Goal: Task Accomplishment & Management: Complete application form

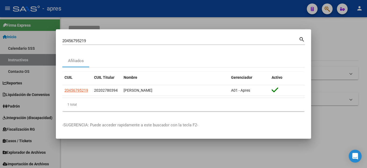
click at [348, 44] on div at bounding box center [183, 84] width 367 height 168
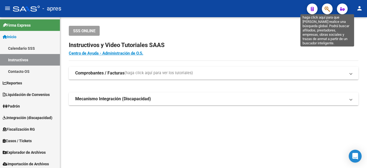
click at [330, 9] on icon "button" at bounding box center [327, 9] width 5 height 6
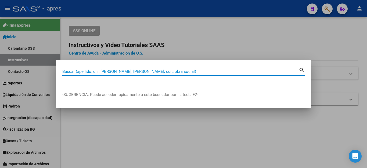
click at [71, 74] on div "Buscar (apellido, dni, [PERSON_NAME], [PERSON_NAME], cuit, obra social)" at bounding box center [180, 71] width 237 height 8
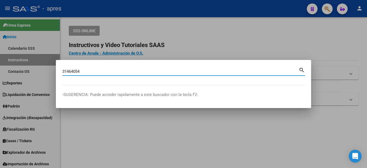
type input "31464054"
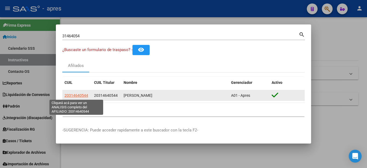
click at [70, 96] on span "20314640544" at bounding box center [77, 95] width 24 height 4
type textarea "20314640544"
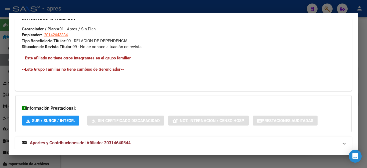
scroll to position [269, 0]
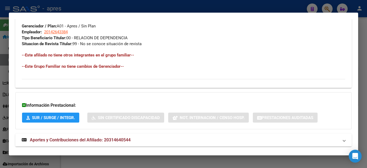
click at [79, 139] on span "Aportes y Contribuciones del Afiliado: 20314640544" at bounding box center [80, 139] width 101 height 5
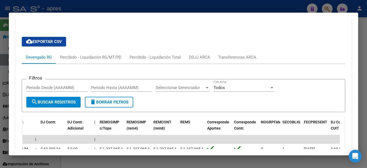
scroll to position [376, 0]
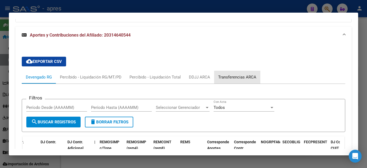
click at [229, 75] on div "Transferencias ARCA" at bounding box center [237, 77] width 38 height 6
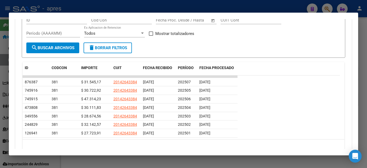
scroll to position [483, 0]
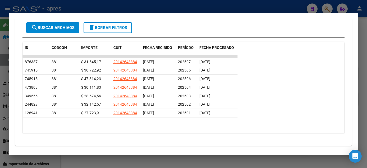
click at [248, 5] on div at bounding box center [183, 84] width 367 height 168
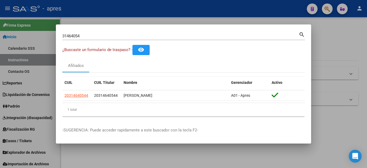
click at [248, 6] on div at bounding box center [183, 84] width 367 height 168
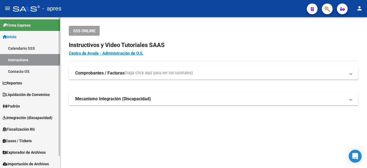
scroll to position [13, 0]
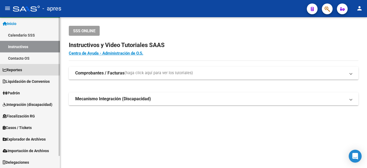
click at [19, 69] on span "Reportes" at bounding box center [12, 70] width 19 height 6
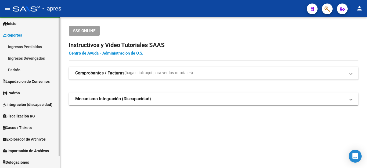
click at [19, 89] on link "Padrón" at bounding box center [30, 93] width 60 height 12
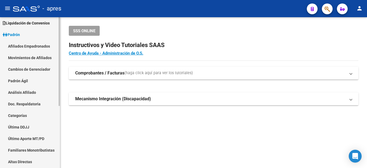
scroll to position [40, 0]
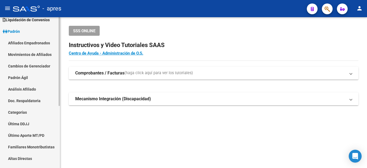
click at [24, 54] on link "Movimientos de Afiliados" at bounding box center [30, 55] width 60 height 12
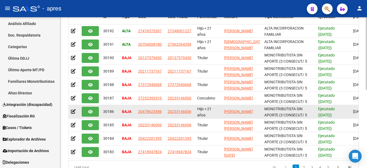
scroll to position [81, 0]
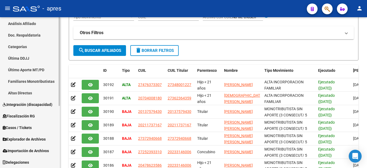
click at [23, 137] on span "Explorador de Archivos" at bounding box center [24, 139] width 43 height 6
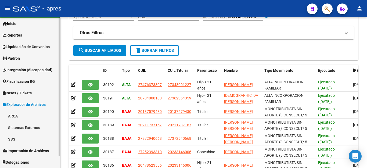
scroll to position [13, 0]
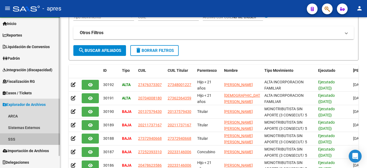
click at [12, 141] on link "SSS" at bounding box center [30, 139] width 60 height 12
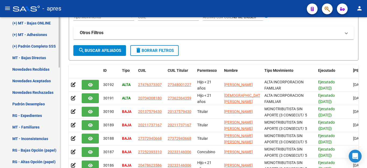
scroll to position [201, 0]
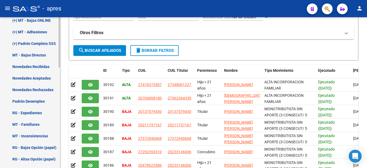
click at [42, 63] on link "Novedades Recibidas" at bounding box center [30, 67] width 60 height 12
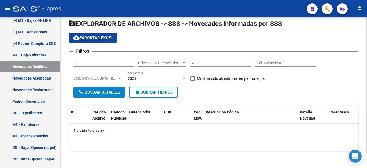
scroll to position [3, 0]
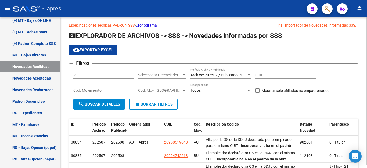
click at [230, 151] on span "El empleador declaró otra OS en la DDJJ con el mismo CUIT -- Incorporar la baja…" at bounding box center [250, 162] width 89 height 23
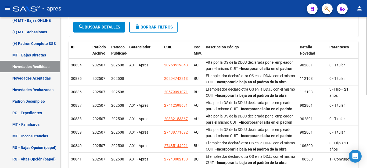
scroll to position [0, 0]
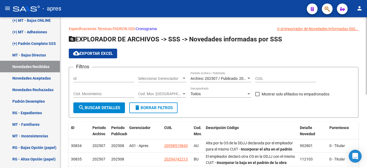
click at [208, 73] on div "Archivo: 202507 / Publicado: 202508 Período Archivo / Publicado" at bounding box center [221, 77] width 61 height 11
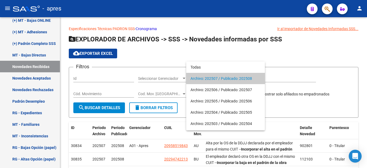
click at [207, 75] on span "Archivo: 202507 / Publicado: 202508" at bounding box center [226, 78] width 70 height 11
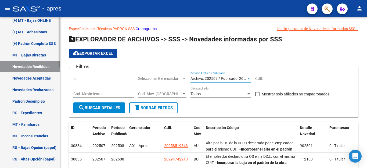
click at [32, 78] on link "Novedades Aceptadas" at bounding box center [30, 78] width 60 height 12
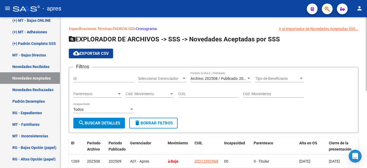
click at [206, 77] on span "Archivo: 202508 / Publicado: 202509" at bounding box center [222, 78] width 62 height 4
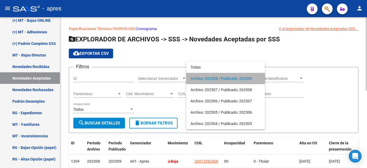
click at [206, 77] on span "Archivo: 202508 / Publicado: 202509" at bounding box center [226, 78] width 70 height 11
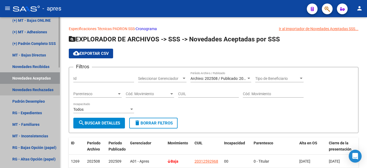
click at [25, 88] on link "Novedades Rechazadas" at bounding box center [30, 90] width 60 height 12
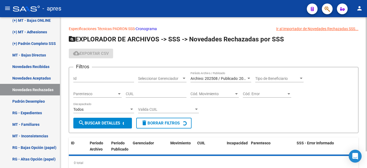
click at [234, 75] on div "Archivo: 202508 / Publicado: 202509 Período Archivo / Publicado" at bounding box center [221, 77] width 61 height 11
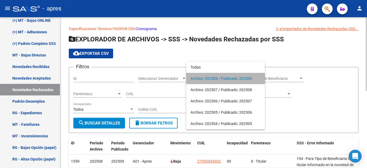
click at [234, 75] on span "Archivo: 202508 / Publicado: 202509" at bounding box center [226, 78] width 70 height 11
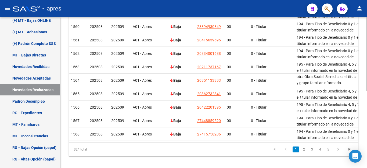
scroll to position [158, 0]
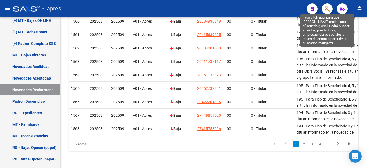
click at [327, 10] on icon "button" at bounding box center [327, 9] width 5 height 6
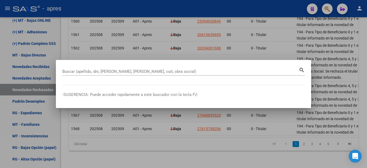
paste input "23124764564"
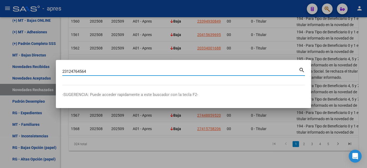
type input "23124764564"
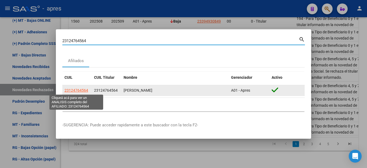
click at [84, 89] on span "23124764564" at bounding box center [77, 90] width 24 height 4
type textarea "23124764564"
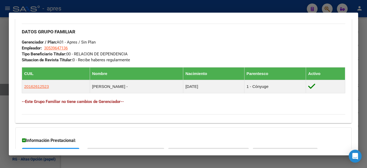
scroll to position [269, 0]
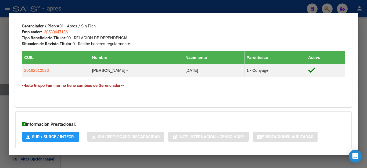
click at [282, 7] on div at bounding box center [183, 84] width 367 height 168
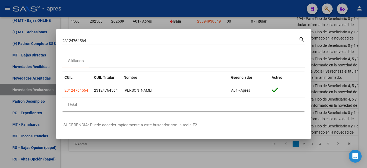
click at [288, 8] on div at bounding box center [183, 84] width 367 height 168
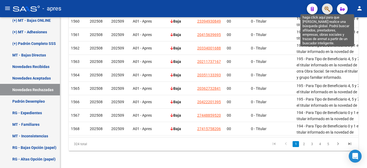
click at [325, 10] on icon "button" at bounding box center [327, 9] width 5 height 6
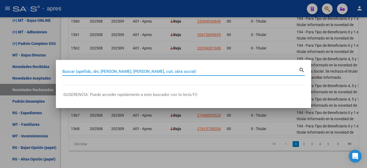
paste input "20172363882"
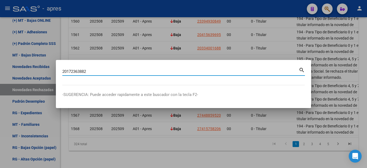
type input "20172363882"
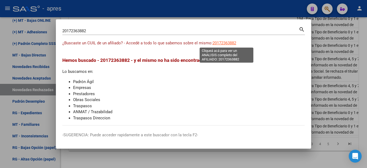
click at [223, 43] on span "20172363882" at bounding box center [225, 43] width 24 height 5
type textarea "20172363882"
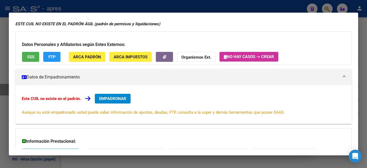
scroll to position [0, 0]
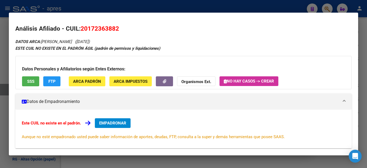
click at [31, 78] on button "SSS" at bounding box center [30, 81] width 17 height 10
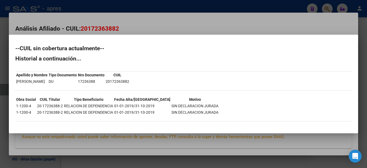
click at [280, 6] on div at bounding box center [183, 84] width 367 height 168
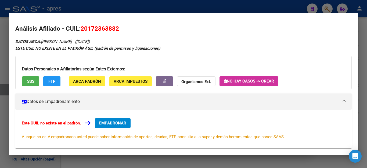
click at [280, 6] on div at bounding box center [183, 84] width 367 height 168
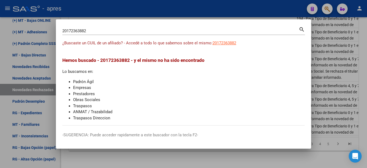
click at [277, 6] on div at bounding box center [183, 84] width 367 height 168
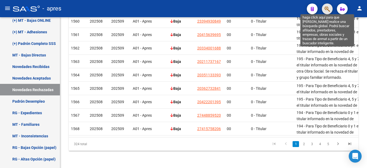
click at [325, 9] on icon "button" at bounding box center [327, 9] width 5 height 6
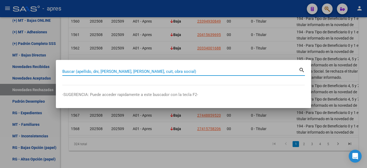
paste input "27208628459"
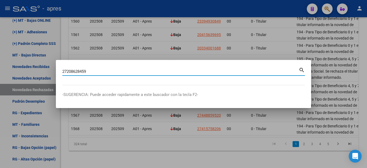
type input "27208628459"
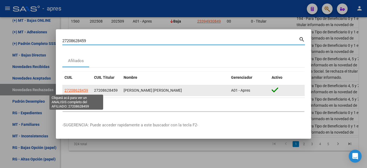
click at [77, 90] on span "27208628459" at bounding box center [77, 90] width 24 height 4
type textarea "27208628459"
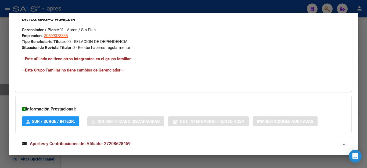
scroll to position [278, 0]
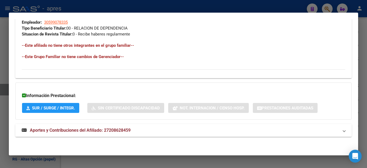
click at [95, 128] on span "Aportes y Contribuciones del Afiliado: 27208628459" at bounding box center [80, 130] width 101 height 5
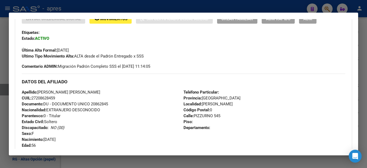
scroll to position [118, 0]
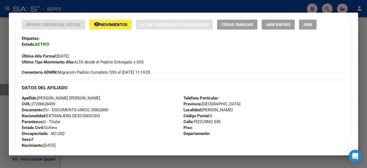
click at [237, 9] on div at bounding box center [183, 84] width 367 height 168
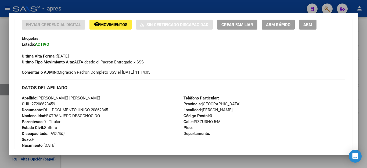
click at [237, 9] on div at bounding box center [183, 84] width 367 height 168
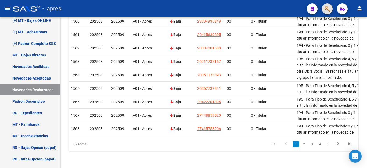
click at [324, 8] on button "button" at bounding box center [327, 8] width 11 height 11
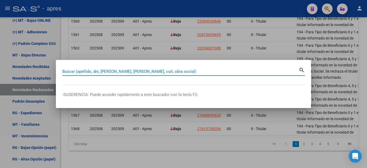
paste input "47862287"
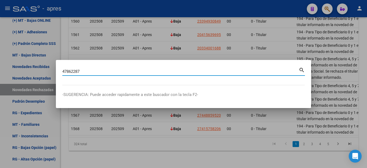
type input "47862287"
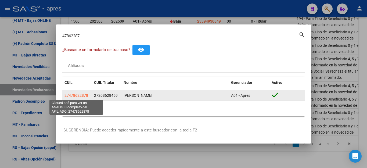
click at [83, 94] on span "27478622878" at bounding box center [77, 95] width 24 height 4
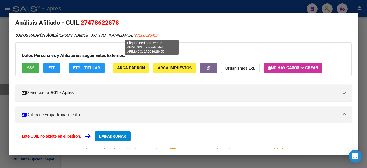
scroll to position [0, 0]
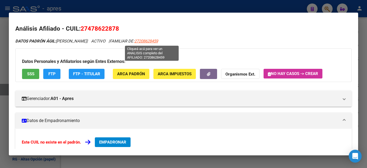
click at [148, 42] on span "27208628459" at bounding box center [146, 41] width 24 height 5
type textarea "27208628459"
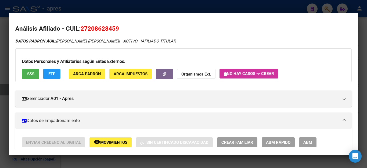
click at [121, 8] on div at bounding box center [183, 84] width 367 height 168
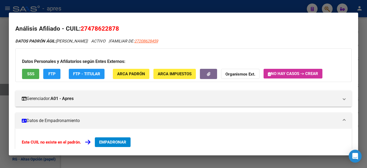
click at [117, 140] on span "EMPADRONAR" at bounding box center [112, 142] width 27 height 5
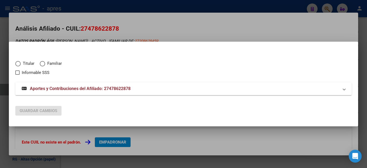
click at [42, 62] on span "Elija una opción" at bounding box center [42, 63] width 5 height 5
click at [42, 62] on input "Familiar" at bounding box center [42, 63] width 5 height 5
radio input "true"
checkbox input "true"
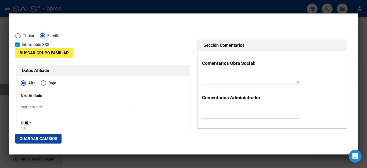
radio input "true"
type input "27-47862287-8"
type input "47862287"
type input "[DEMOGRAPHIC_DATA]"
type input "MORA"
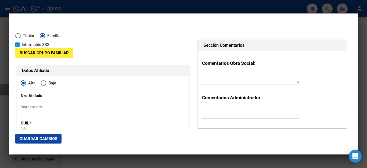
type input "[DATE]"
type input "BERNAL"
type input "1876"
type input "AV DE LOS QUILMES"
type input "915"
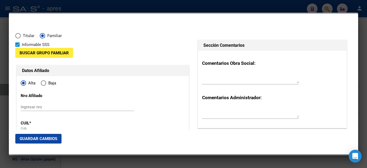
type input "BERNAL"
click at [42, 50] on span "Buscar Grupo Familiar" at bounding box center [44, 52] width 49 height 5
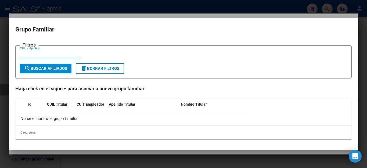
paste input "27208628459"
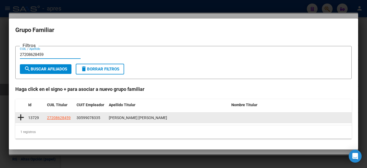
type input "27208628459"
click at [19, 118] on icon at bounding box center [20, 118] width 7 height 8
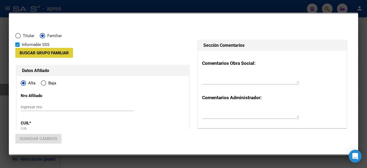
type input "30-59907833-5"
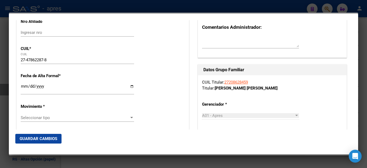
scroll to position [81, 0]
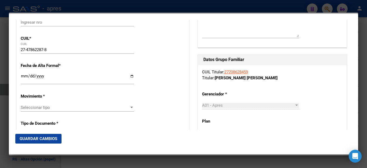
click at [22, 77] on input "Ingresar fecha" at bounding box center [77, 78] width 113 height 9
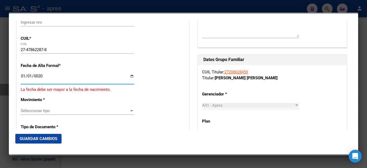
scroll to position [94, 0]
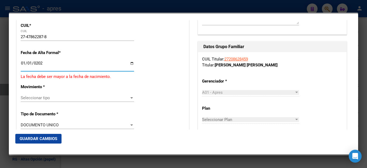
type input "[DATE]"
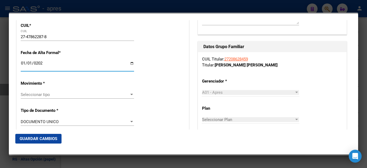
click at [47, 92] on span "Seleccionar tipo" at bounding box center [75, 94] width 109 height 5
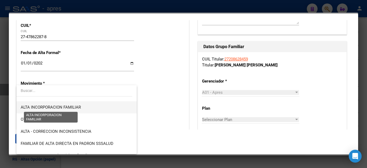
click at [53, 106] on span "ALTA INCORPORACION FAMILIAR" at bounding box center [51, 107] width 60 height 5
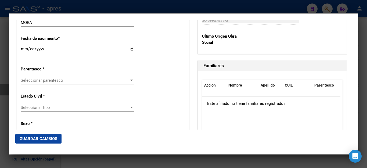
scroll to position [282, 0]
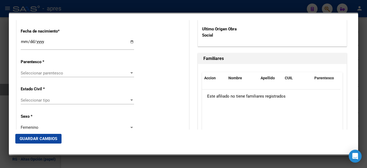
click at [44, 71] on span "Seleccionar parentesco" at bounding box center [75, 73] width 109 height 5
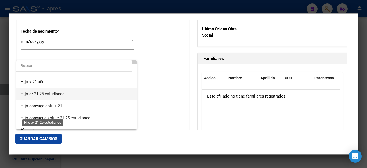
scroll to position [27, 0]
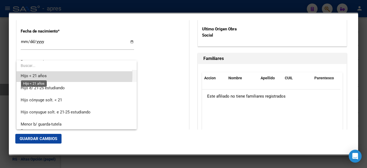
click at [46, 74] on span "Hijo < 21 años" at bounding box center [34, 75] width 26 height 5
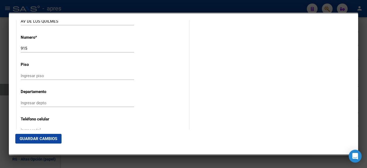
scroll to position [631, 0]
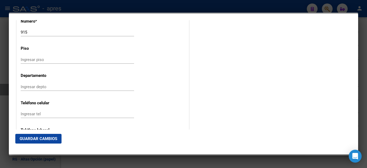
click at [45, 139] on span "Guardar Cambios" at bounding box center [39, 138] width 38 height 5
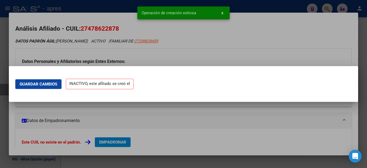
scroll to position [0, 0]
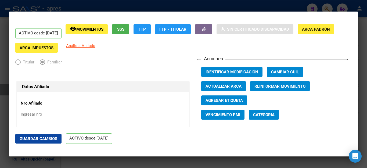
click at [147, 6] on div at bounding box center [183, 84] width 367 height 168
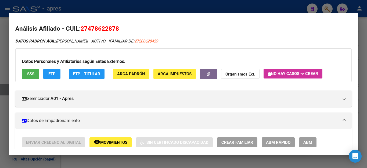
click at [275, 10] on div at bounding box center [183, 84] width 367 height 168
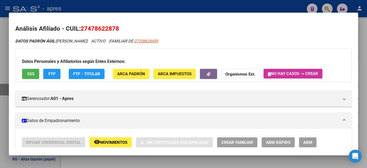
click at [275, 10] on div at bounding box center [183, 84] width 367 height 168
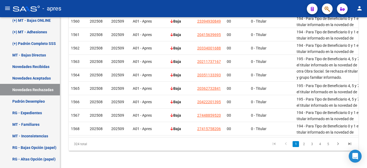
click at [324, 8] on button "button" at bounding box center [327, 8] width 11 height 11
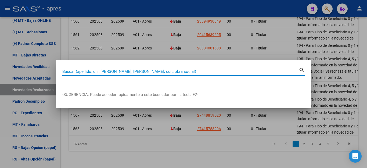
paste input "20260217187"
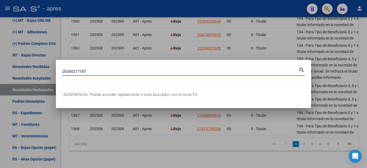
type input "20260217187"
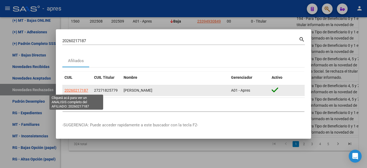
click at [83, 91] on span "20260217187" at bounding box center [77, 90] width 24 height 4
type textarea "20260217187"
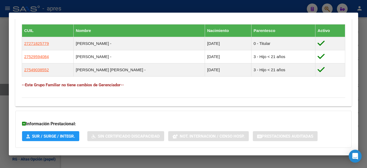
scroll to position [337, 0]
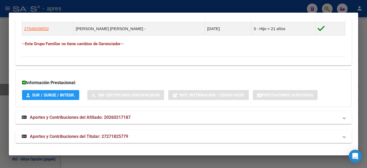
click at [76, 116] on span "Aportes y Contribuciones del Afiliado: 20260217187" at bounding box center [80, 117] width 101 height 5
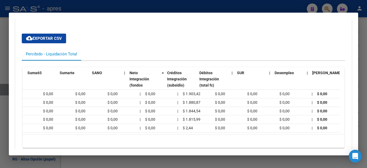
scroll to position [0, 564]
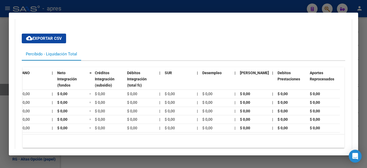
click at [130, 160] on div at bounding box center [183, 84] width 367 height 168
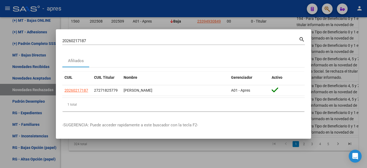
click at [130, 160] on div at bounding box center [183, 84] width 367 height 168
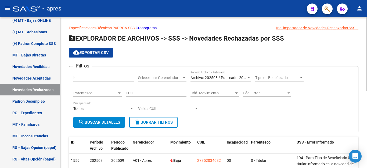
scroll to position [0, 0]
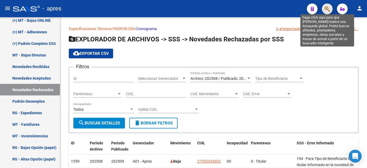
click at [327, 10] on icon "button" at bounding box center [327, 9] width 5 height 6
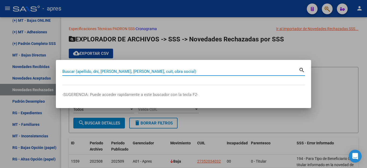
paste input "26021718"
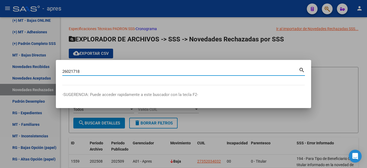
type input "26021718"
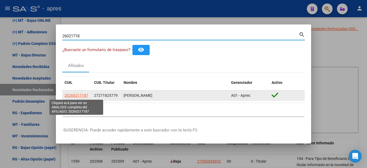
click at [70, 96] on span "20260217187" at bounding box center [77, 95] width 24 height 4
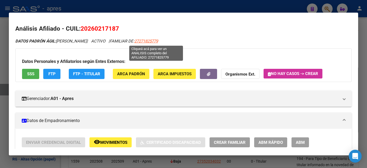
click at [156, 42] on span "27271825779" at bounding box center [146, 41] width 24 height 5
type textarea "27271825779"
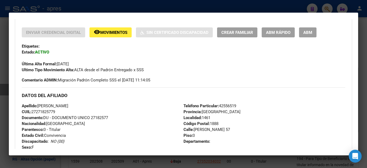
scroll to position [108, 0]
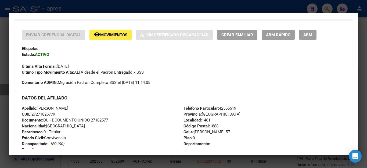
click at [275, 6] on div at bounding box center [183, 84] width 367 height 168
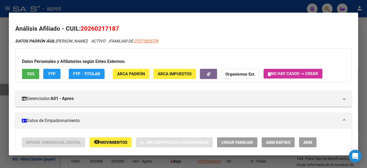
click at [266, 9] on div at bounding box center [183, 84] width 367 height 168
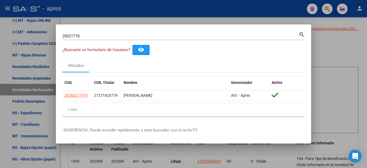
click at [326, 7] on div at bounding box center [183, 84] width 367 height 168
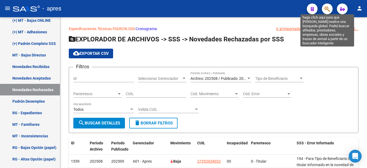
click at [327, 8] on icon "button" at bounding box center [327, 9] width 5 height 6
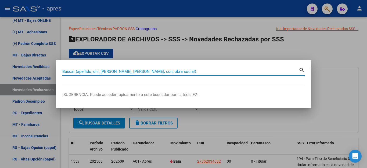
paste input "20291986960"
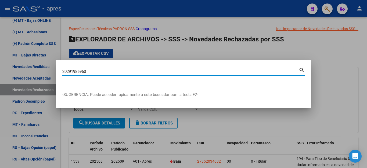
type input "20291986960"
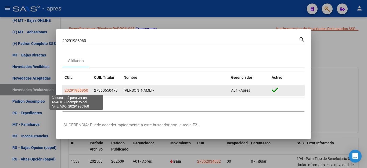
click at [79, 92] on span "20291986960" at bounding box center [77, 90] width 24 height 4
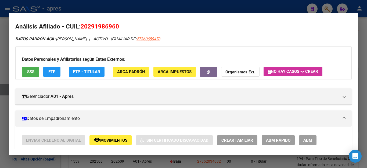
scroll to position [1, 0]
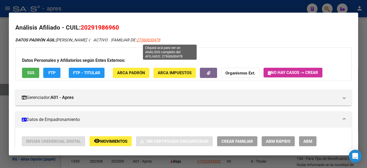
click at [160, 39] on span "27360650478" at bounding box center [149, 40] width 24 height 5
type textarea "27360650478"
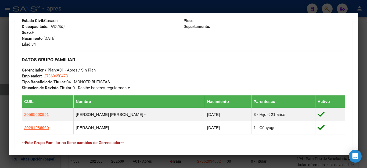
scroll to position [242, 0]
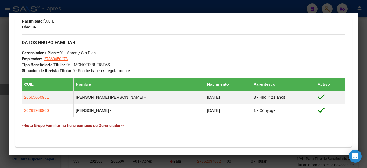
drag, startPoint x: 52, startPoint y: 97, endPoint x: 14, endPoint y: 96, distance: 37.9
click at [14, 96] on mat-dialog-content "Análisis Afiliado - CUIL: 27360650478 DATOS PADRÓN ÁGIL: [PERSON_NAME] | ACTIVO…" at bounding box center [183, 84] width 349 height 130
click at [177, 9] on div at bounding box center [183, 84] width 367 height 168
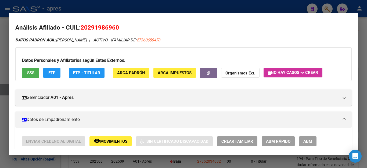
click at [177, 9] on div at bounding box center [183, 84] width 367 height 168
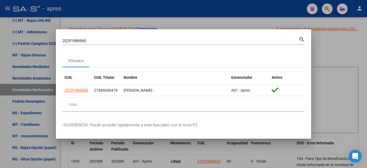
drag, startPoint x: 246, startPoint y: 7, endPoint x: 255, endPoint y: 10, distance: 9.6
click at [246, 7] on div at bounding box center [183, 84] width 367 height 168
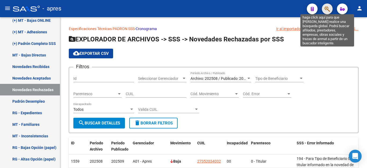
click at [329, 8] on icon "button" at bounding box center [327, 9] width 5 height 6
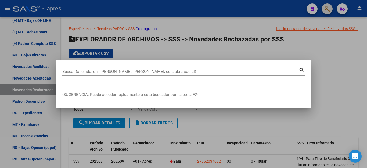
paste input "27490536235"
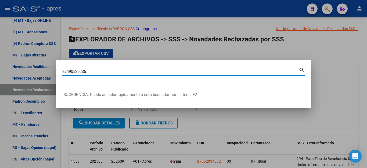
type input "27490536235"
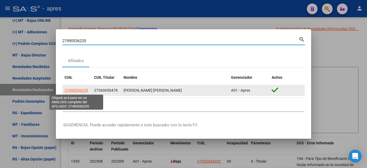
click at [74, 90] on span "27490536235" at bounding box center [77, 90] width 24 height 4
type textarea "27490536235"
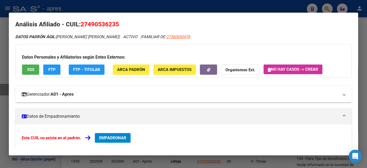
scroll to position [0, 0]
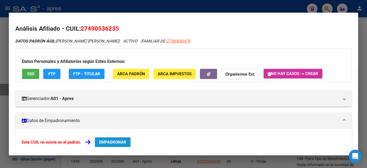
click at [114, 143] on span "EMPADRONAR" at bounding box center [112, 142] width 27 height 5
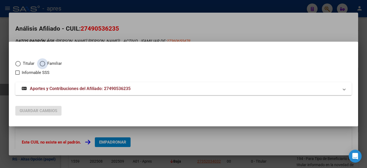
click at [42, 66] on span "Elija una opción" at bounding box center [42, 63] width 5 height 5
click at [42, 66] on input "Familiar" at bounding box center [42, 63] width 5 height 5
radio input "true"
checkbox input "true"
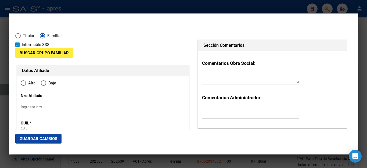
type input "27-49053623-5"
radio input "true"
click at [35, 139] on span "Guardar Cambios" at bounding box center [39, 138] width 38 height 5
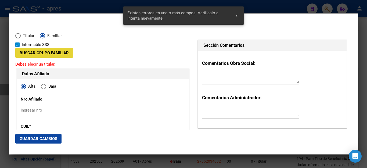
click at [43, 54] on span "Buscar Grupo Familiar" at bounding box center [44, 53] width 49 height 5
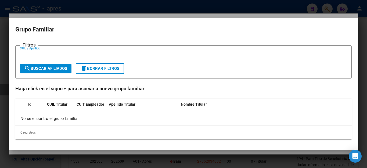
paste input "27360650478"
type input "27360650478"
click at [42, 69] on span "search Buscar Afiliados" at bounding box center [45, 68] width 43 height 5
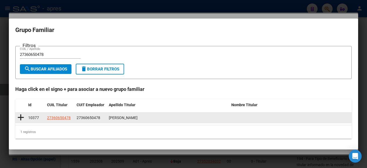
click at [20, 117] on icon at bounding box center [20, 118] width 7 height 8
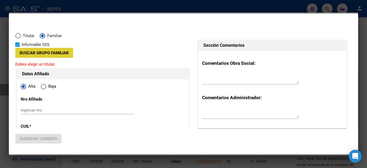
type input "27-36065047-8"
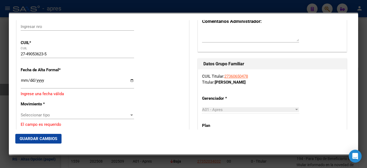
scroll to position [81, 0]
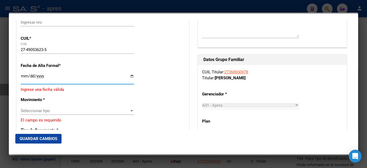
click at [25, 79] on input "Ingresar fecha" at bounding box center [77, 78] width 113 height 9
type input "0002-05-01"
click at [24, 79] on input "Ingresar fecha" at bounding box center [77, 78] width 113 height 9
type input "[DATE]"
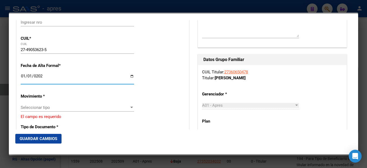
click at [27, 105] on span "Seleccionar tipo" at bounding box center [75, 107] width 109 height 5
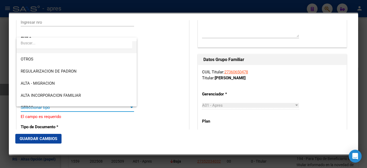
scroll to position [54, 0]
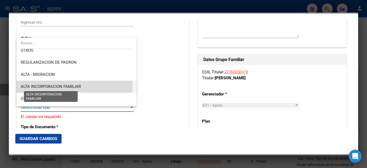
click at [50, 85] on span "ALTA INCORPORACION FAMILIAR" at bounding box center [51, 86] width 60 height 5
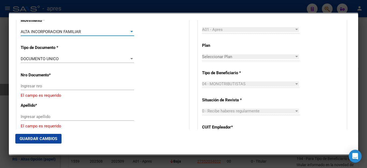
scroll to position [188, 0]
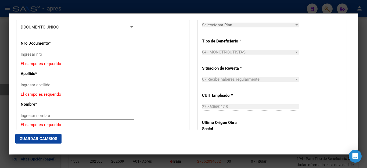
click at [31, 52] on input "Ingresar nro" at bounding box center [77, 54] width 113 height 5
paste input "49053623"
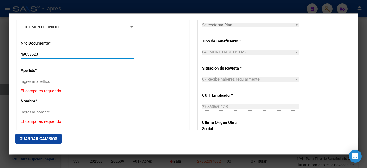
type input "49053623"
click at [34, 80] on input "Ingresar apellido" at bounding box center [77, 81] width 113 height 5
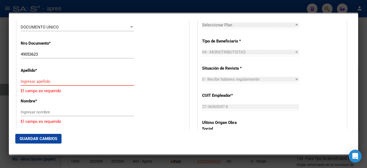
paste input "BARRETO"
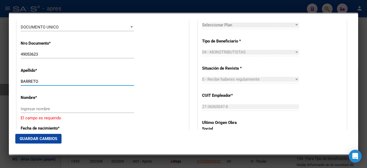
type input "BARRETO"
click at [33, 108] on input "Ingresar nombre" at bounding box center [77, 108] width 113 height 5
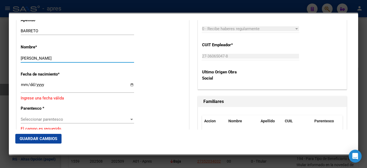
scroll to position [269, 0]
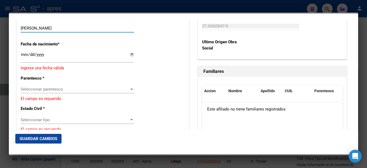
type input "[PERSON_NAME]"
click at [22, 53] on input "Ingresar fecha" at bounding box center [77, 56] width 113 height 9
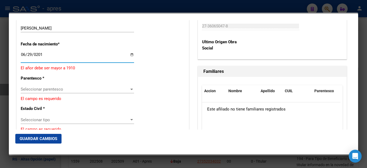
type input "[DATE]"
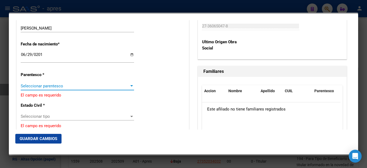
click at [36, 84] on span "Seleccionar parentesco" at bounding box center [75, 86] width 109 height 5
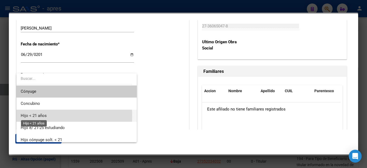
click at [38, 116] on span "Hijo < 21 años" at bounding box center [34, 115] width 26 height 5
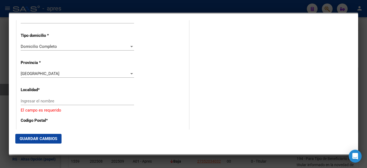
scroll to position [484, 0]
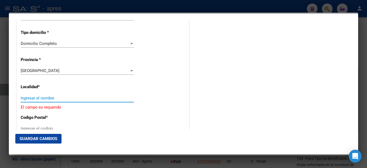
click at [40, 96] on input "Ingresar el nombre" at bounding box center [77, 98] width 113 height 5
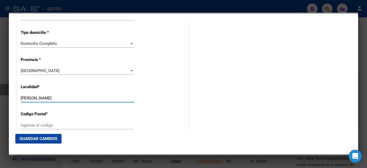
type input "[PERSON_NAME]"
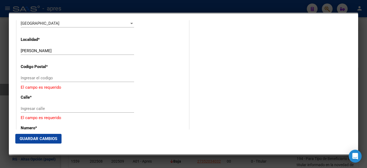
scroll to position [538, 0]
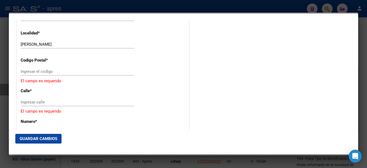
click at [54, 67] on div "Ingresar el codigo" at bounding box center [77, 71] width 113 height 8
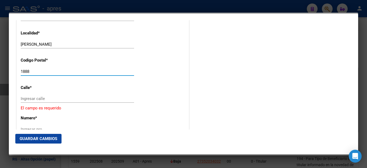
type input "1888"
click at [36, 96] on input "Ingresar calle" at bounding box center [77, 98] width 113 height 5
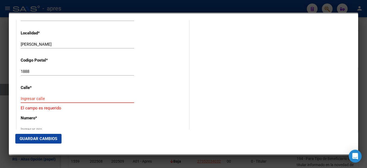
paste input "RUTA 53"
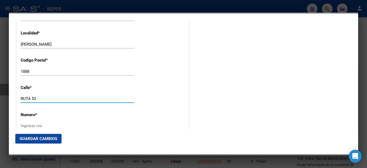
type input "RUTA 53"
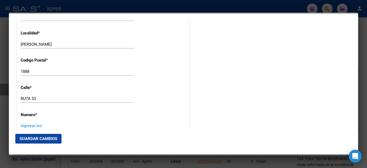
click at [25, 123] on input "Ingresar nro" at bounding box center [77, 125] width 113 height 5
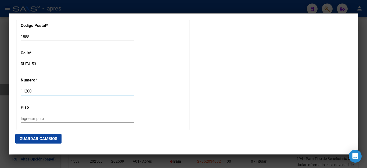
scroll to position [618, 0]
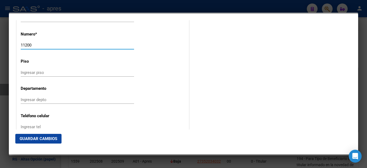
type input "11200"
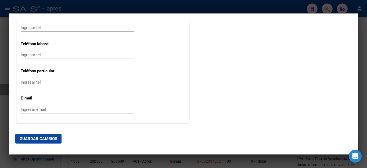
scroll to position [727, 0]
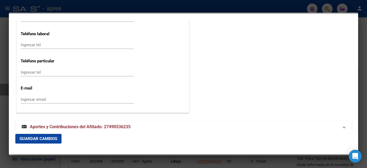
click at [45, 142] on button "Guardar Cambios" at bounding box center [38, 139] width 46 height 10
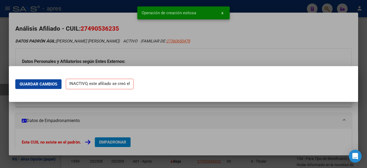
scroll to position [0, 0]
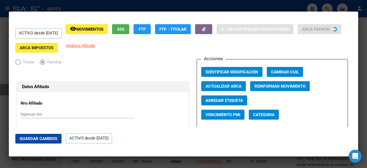
click at [288, 10] on div at bounding box center [183, 84] width 367 height 168
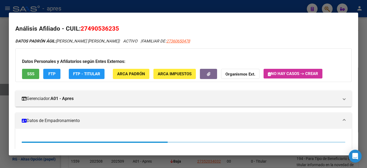
click at [285, 6] on div at bounding box center [183, 84] width 367 height 168
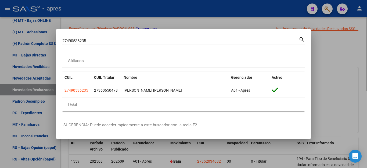
click at [329, 32] on div at bounding box center [183, 84] width 367 height 168
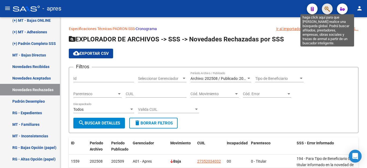
click at [328, 10] on icon "button" at bounding box center [327, 9] width 5 height 6
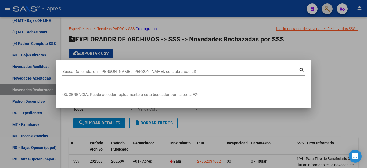
paste input "36065047"
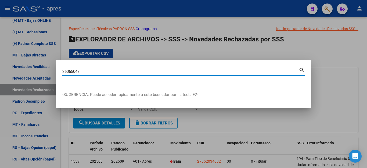
type input "36065047"
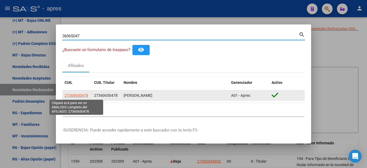
click at [80, 95] on span "27360650478" at bounding box center [77, 95] width 24 height 4
type textarea "27360650478"
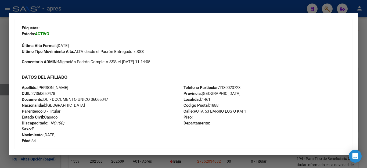
scroll to position [131, 0]
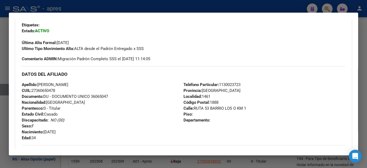
click at [279, 10] on div at bounding box center [183, 84] width 367 height 168
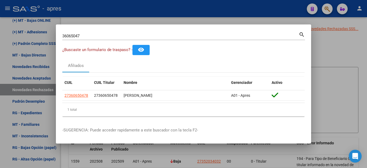
click at [279, 10] on div at bounding box center [183, 84] width 367 height 168
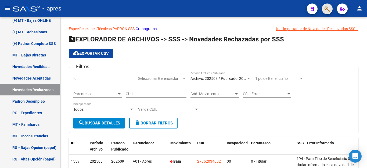
click at [324, 10] on button "button" at bounding box center [327, 8] width 11 height 11
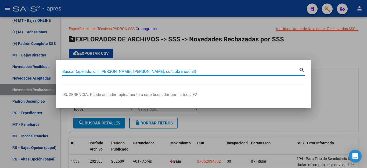
paste input "20300831126"
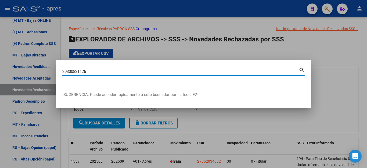
type input "20300831126"
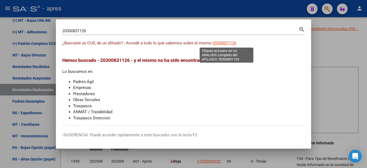
click at [229, 43] on span "20300831126" at bounding box center [225, 43] width 24 height 5
type textarea "20300831126"
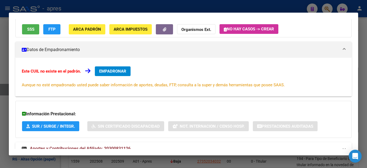
scroll to position [63, 0]
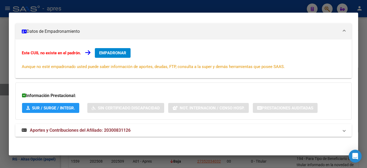
click at [108, 129] on span "Aportes y Contribuciones del Afiliado: 20300831126" at bounding box center [80, 130] width 101 height 5
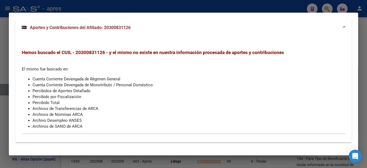
scroll to position [170, 0]
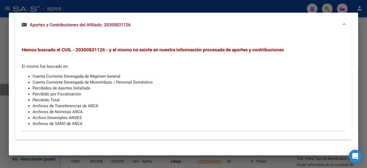
click at [278, 4] on div at bounding box center [183, 84] width 367 height 168
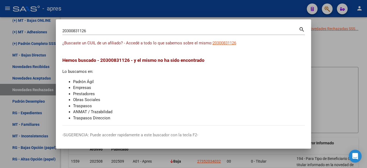
click at [277, 6] on div at bounding box center [183, 84] width 367 height 168
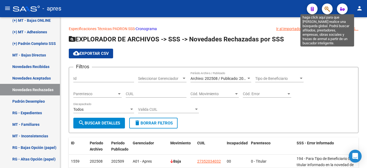
click at [329, 10] on icon "button" at bounding box center [327, 9] width 5 height 6
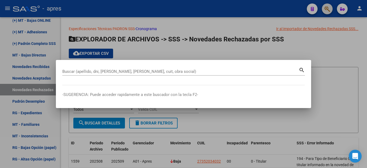
paste input "20300831126"
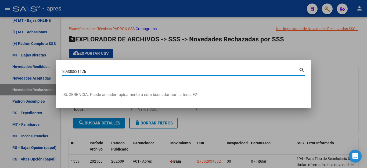
type input "20300831126"
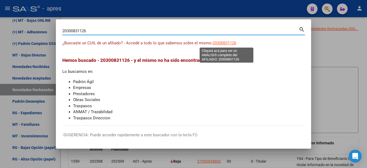
click at [228, 44] on span "20300831126" at bounding box center [225, 43] width 24 height 5
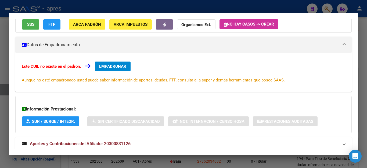
scroll to position [63, 0]
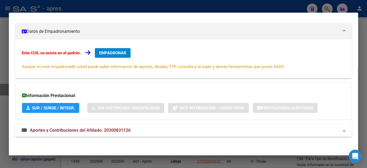
click at [281, 7] on div at bounding box center [183, 84] width 367 height 168
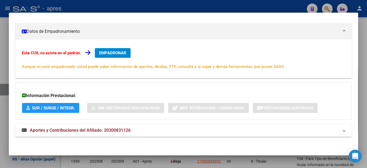
click at [281, 7] on div at bounding box center [183, 84] width 367 height 168
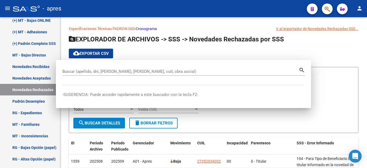
click at [281, 7] on div "- apres" at bounding box center [158, 9] width 290 height 12
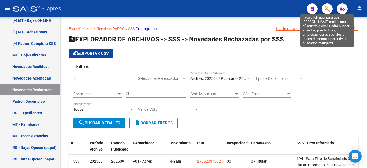
click at [327, 10] on icon "button" at bounding box center [327, 9] width 5 height 6
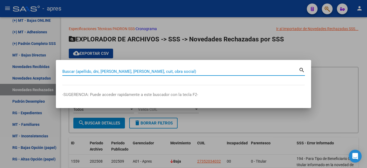
paste input "27406772948"
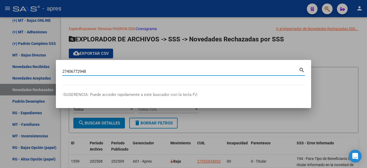
type input "27406772948"
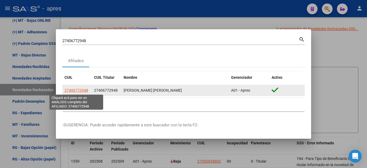
click at [70, 89] on span "27406772948" at bounding box center [77, 90] width 24 height 4
type textarea "27406772948"
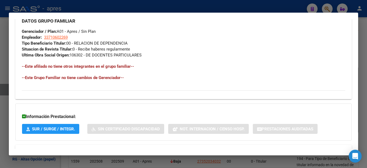
scroll to position [284, 0]
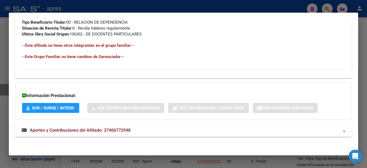
click at [71, 129] on span "Aportes y Contribuciones del Afiliado: 27406772948" at bounding box center [80, 130] width 101 height 5
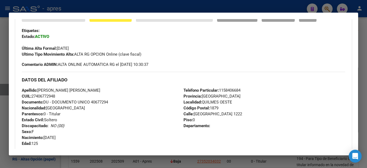
scroll to position [0, 0]
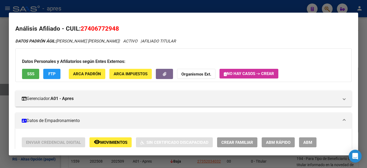
click at [261, 10] on div at bounding box center [183, 84] width 367 height 168
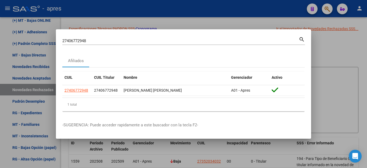
click at [261, 10] on div at bounding box center [183, 84] width 367 height 168
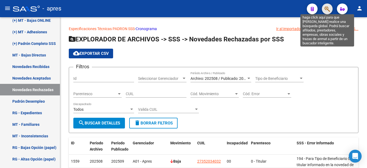
click at [325, 9] on icon "button" at bounding box center [327, 9] width 5 height 6
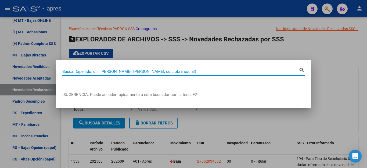
paste input "30083112"
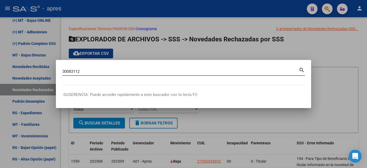
type input "30083112"
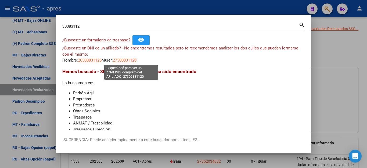
click at [124, 59] on span "27300831120" at bounding box center [125, 60] width 24 height 5
type textarea "27300831120"
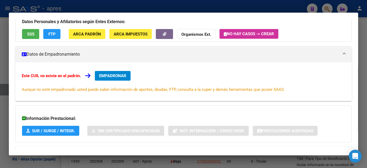
scroll to position [16, 0]
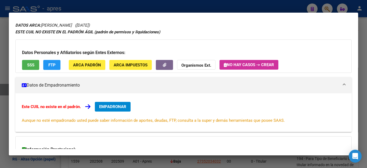
click at [31, 67] on button "SSS" at bounding box center [30, 65] width 17 height 10
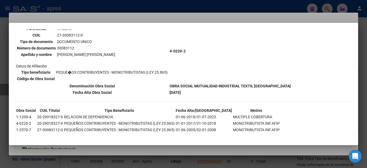
scroll to position [53, 0]
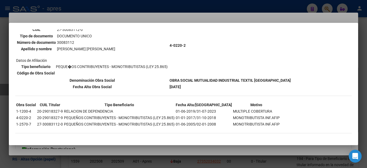
click at [142, 153] on div at bounding box center [183, 84] width 367 height 168
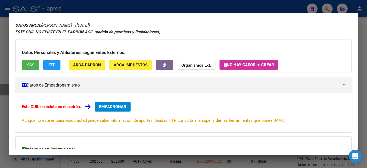
click at [52, 66] on span "FTP" at bounding box center [51, 65] width 7 height 5
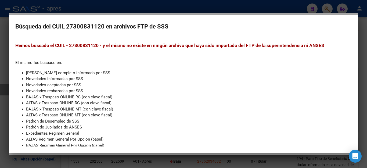
click at [230, 11] on div at bounding box center [183, 84] width 367 height 168
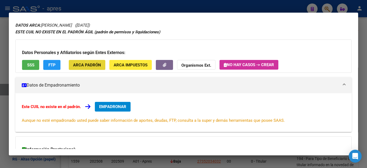
click at [93, 65] on span "ARCA Padrón" at bounding box center [87, 65] width 28 height 5
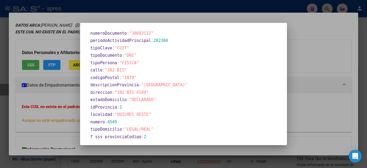
scroll to position [244, 0]
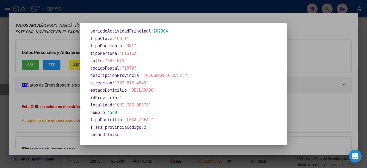
click at [315, 118] on div at bounding box center [183, 84] width 367 height 168
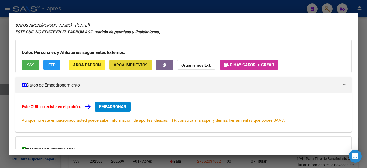
click at [128, 64] on span "ARCA Impuestos" at bounding box center [131, 65] width 34 height 5
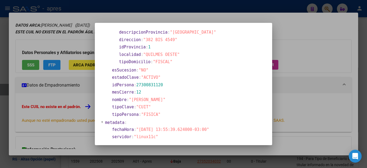
scroll to position [51, 0]
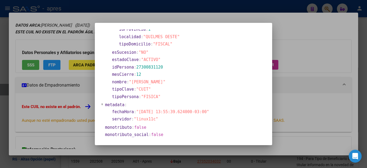
click at [283, 104] on div at bounding box center [183, 84] width 367 height 168
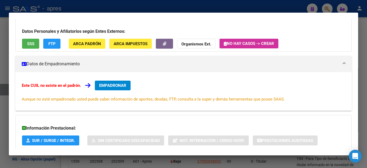
scroll to position [0, 0]
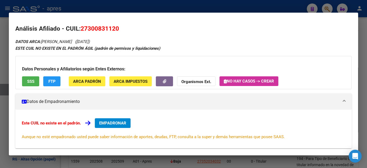
click at [287, 8] on div at bounding box center [183, 84] width 367 height 168
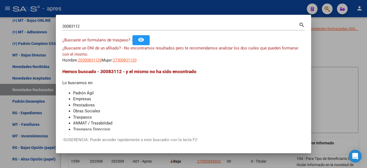
click at [287, 8] on div at bounding box center [183, 84] width 367 height 168
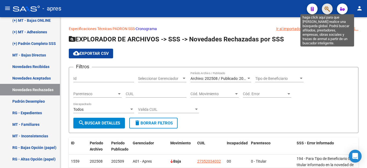
click at [327, 9] on icon "button" at bounding box center [327, 9] width 5 height 6
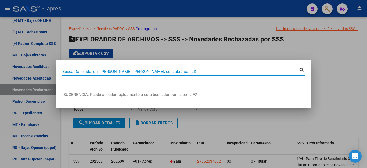
paste input "20302827347"
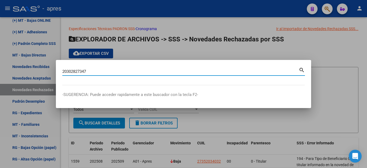
type input "20302827347"
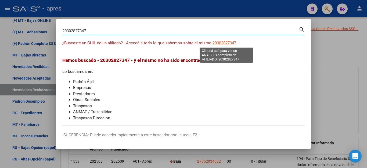
click at [228, 42] on span "20302827347" at bounding box center [225, 43] width 24 height 5
type textarea "20302827347"
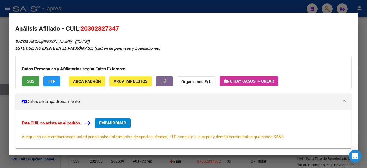
click at [28, 81] on span "SSS" at bounding box center [30, 81] width 7 height 5
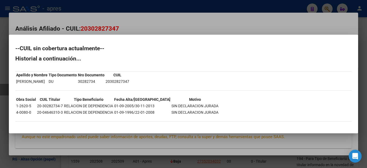
click at [177, 167] on div at bounding box center [183, 84] width 367 height 168
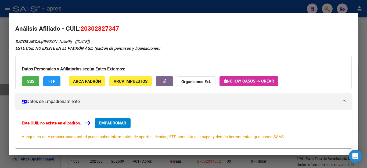
click at [113, 8] on div at bounding box center [183, 84] width 367 height 168
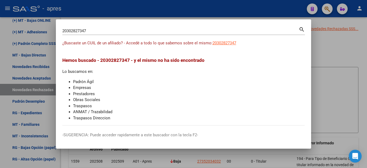
click at [250, 6] on div at bounding box center [183, 84] width 367 height 168
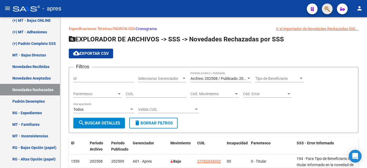
click at [324, 10] on button "button" at bounding box center [327, 8] width 11 height 11
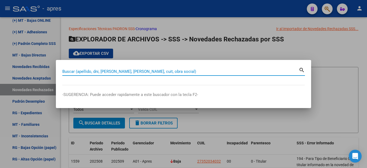
paste input "28899969"
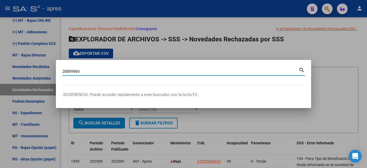
type input "28899969"
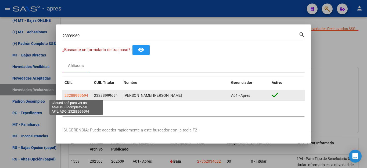
click at [78, 94] on span "23288999694" at bounding box center [77, 95] width 24 height 4
type textarea "23288999694"
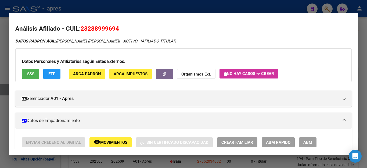
drag, startPoint x: 116, startPoint y: 124, endPoint x: 225, endPoint y: 26, distance: 146.0
click at [225, 26] on h2 "Análisis Afiliado - CUIL: 23288999694" at bounding box center [183, 28] width 337 height 9
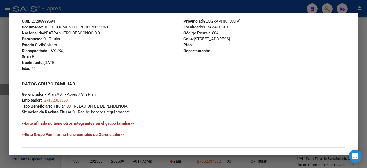
scroll to position [269, 0]
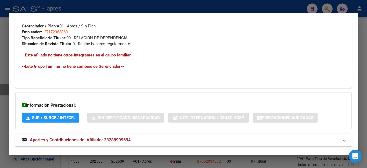
click at [161, 6] on div at bounding box center [183, 84] width 367 height 168
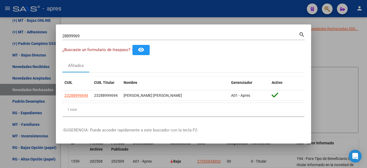
click at [335, 75] on div at bounding box center [183, 84] width 367 height 168
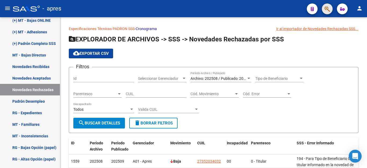
click at [324, 13] on button "button" at bounding box center [327, 8] width 11 height 11
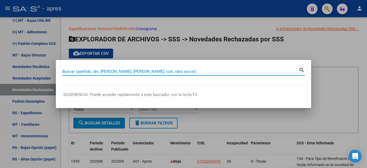
paste input "20302827347"
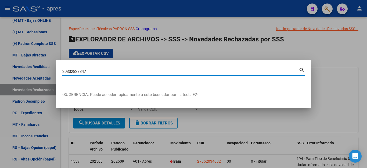
type input "20302827347"
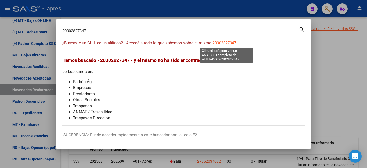
click at [230, 43] on span "20302827347" at bounding box center [225, 43] width 24 height 5
type textarea "20302827347"
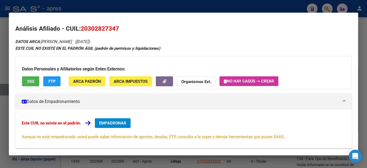
scroll to position [54, 0]
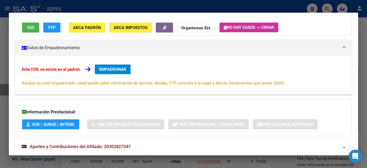
click at [119, 69] on span "EMPADRONAR" at bounding box center [112, 69] width 27 height 5
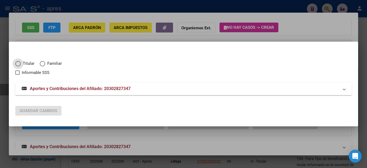
click at [42, 63] on span "Elija una opción" at bounding box center [42, 63] width 5 height 5
click at [42, 63] on input "Familiar" at bounding box center [42, 63] width 5 height 5
radio input "true"
checkbox input "true"
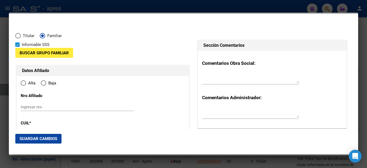
type input "20-30282734-7"
radio input "true"
type input "30282734"
type input "[PERSON_NAME]"
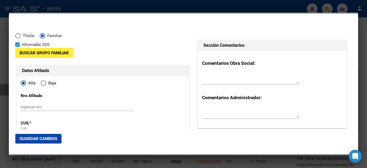
type input "[DATE]"
type input "BERAZATEGUI"
type input "1884"
type input "154"
type input "507"
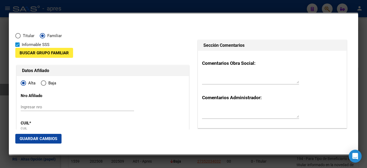
type input "BERAZATEGUI"
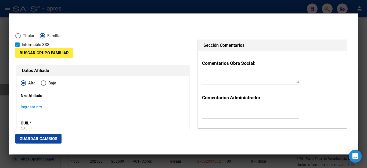
click at [47, 107] on input "Ingresar nro" at bounding box center [77, 107] width 113 height 5
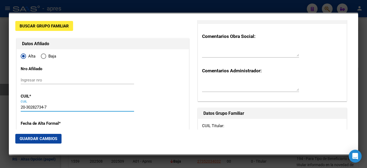
click at [59, 106] on input "20-30282734-7" at bounding box center [77, 107] width 113 height 5
drag, startPoint x: 59, startPoint y: 106, endPoint x: 0, endPoint y: 102, distance: 58.8
click at [0, 102] on div "20302827347 Buscar (apellido, dni, cuil, nro traspaso, cuit, obra social) searc…" at bounding box center [183, 84] width 367 height 168
paste input "text"
type input "20-30282734-7"
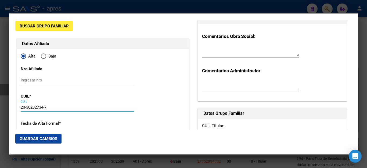
type input "BERAZATEGUI"
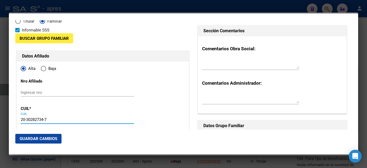
scroll to position [0, 0]
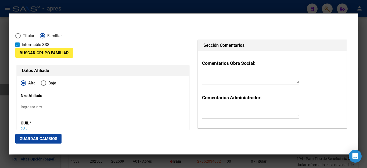
click at [55, 52] on span "Buscar Grupo Familiar" at bounding box center [44, 53] width 49 height 5
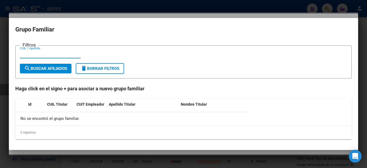
paste input "23288999694"
type input "23288999694"
click at [43, 67] on span "search Buscar Afiliados" at bounding box center [45, 68] width 43 height 5
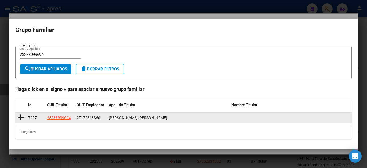
click at [21, 116] on icon at bounding box center [20, 118] width 7 height 8
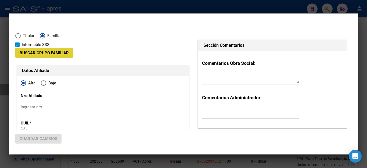
type input "27-17236386-0"
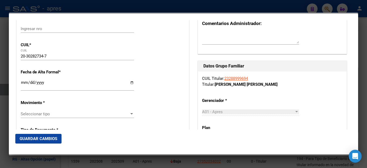
scroll to position [54, 0]
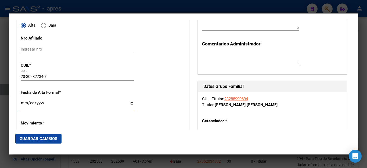
click at [23, 105] on input "Ingresar fecha" at bounding box center [77, 105] width 113 height 9
drag, startPoint x: 21, startPoint y: 103, endPoint x: 38, endPoint y: 105, distance: 17.3
click at [38, 105] on input "Ingresar fecha" at bounding box center [77, 105] width 113 height 9
type input "[DATE]"
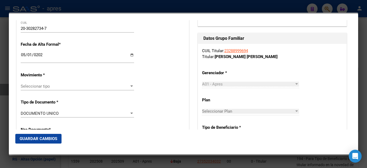
scroll to position [108, 0]
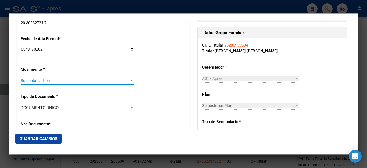
click at [49, 79] on span "Seleccionar tipo" at bounding box center [75, 80] width 109 height 5
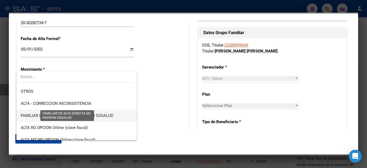
scroll to position [78, 0]
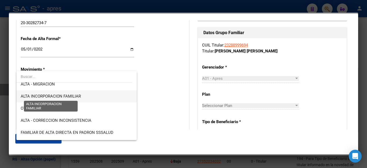
click at [69, 97] on span "ALTA INCORPORACION FAMILIAR" at bounding box center [51, 96] width 60 height 5
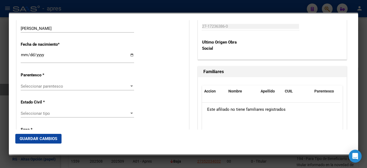
scroll to position [269, 0]
click at [58, 84] on span "Seleccionar parentesco" at bounding box center [75, 86] width 109 height 5
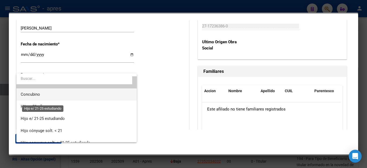
scroll to position [0, 0]
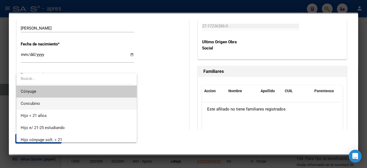
click at [56, 98] on span "Concubino" at bounding box center [77, 104] width 112 height 12
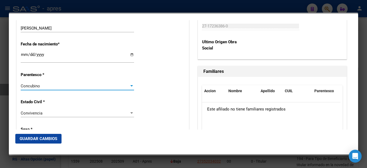
click at [69, 84] on div "Concubino" at bounding box center [75, 86] width 109 height 5
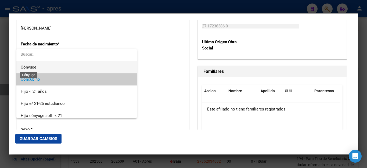
click at [35, 69] on span "Cónyuge" at bounding box center [29, 67] width 16 height 5
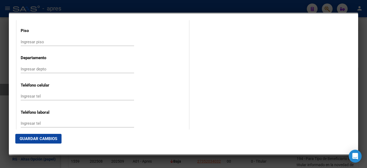
scroll to position [672, 0]
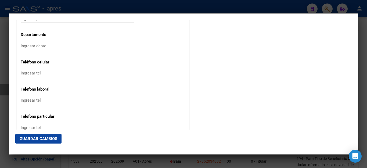
click at [39, 141] on span "Guardar Cambios" at bounding box center [39, 138] width 38 height 5
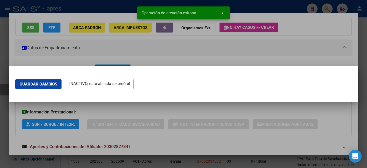
scroll to position [0, 0]
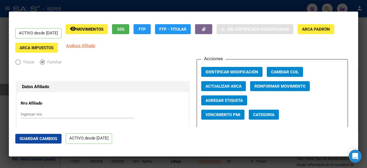
click at [241, 4] on div at bounding box center [183, 84] width 367 height 168
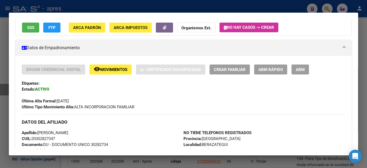
click at [287, 7] on div at bounding box center [183, 84] width 367 height 168
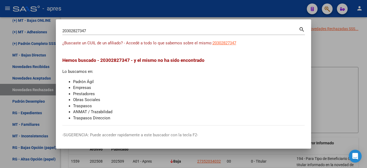
click at [278, 7] on div at bounding box center [183, 84] width 367 height 168
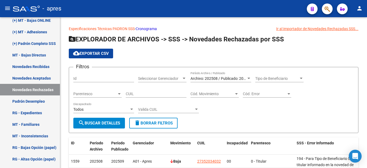
click at [325, 10] on icon "button" at bounding box center [327, 9] width 5 height 6
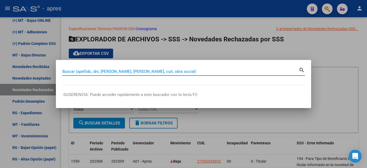
paste input "27565091013"
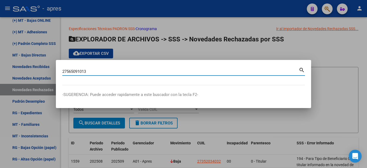
type input "27565091013"
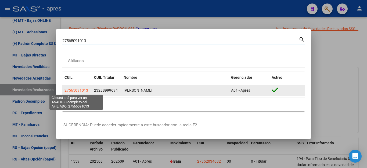
click at [77, 91] on span "27565091013" at bounding box center [77, 90] width 24 height 4
type textarea "27565091013"
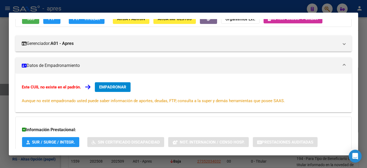
scroll to position [81, 0]
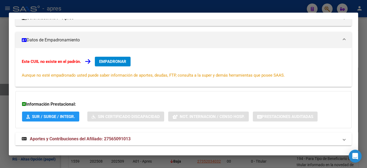
click at [114, 60] on span "EMPADRONAR" at bounding box center [112, 61] width 27 height 5
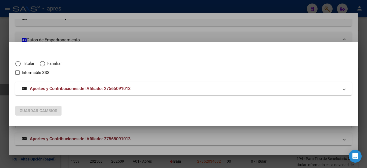
click at [40, 63] on span "Elija una opción" at bounding box center [42, 63] width 5 height 5
click at [40, 63] on input "Familiar" at bounding box center [42, 63] width 5 height 5
radio input "true"
checkbox input "true"
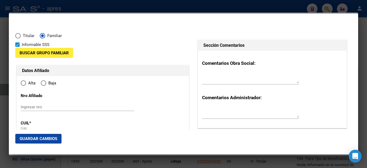
type input "27-56509101-3"
radio input "true"
type input "56509101"
type input "[PERSON_NAME]"
type input "MIA"
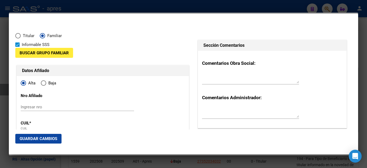
type input "[DATE]"
type input "BERAZATEGUI"
type input "1884"
type input "154 ESQ 5"
type input "507"
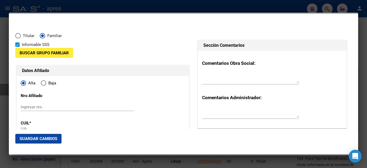
type input "BERAZATEGUI"
click at [50, 55] on span "Buscar Grupo Familiar" at bounding box center [44, 53] width 49 height 5
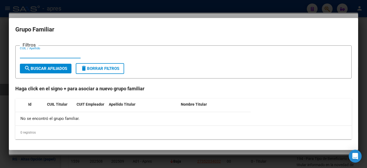
paste input "23288999694"
type input "23288999694"
click at [46, 66] on span "search Buscar Afiliados" at bounding box center [45, 68] width 43 height 5
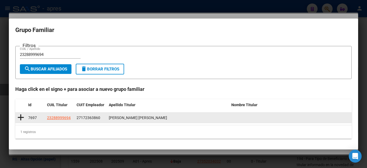
click at [20, 117] on icon at bounding box center [20, 118] width 7 height 8
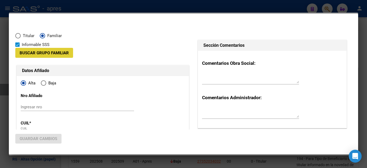
type input "27-17236386-0"
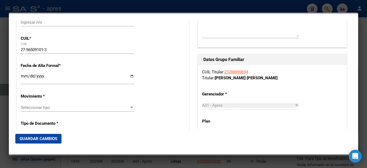
click at [24, 78] on input "Ingresar fecha" at bounding box center [77, 78] width 113 height 9
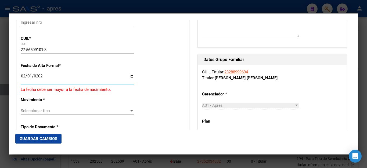
type input "[DATE]"
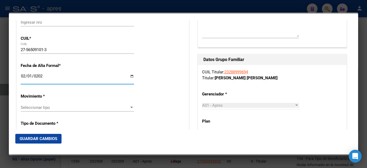
click at [38, 105] on span "Seleccionar tipo" at bounding box center [75, 107] width 109 height 5
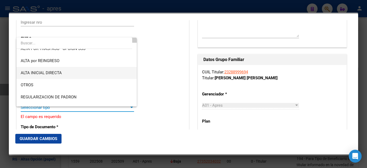
scroll to position [54, 0]
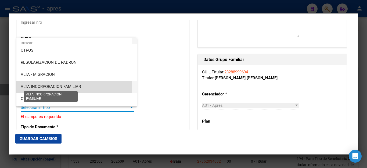
click at [51, 87] on span "ALTA INCORPORACION FAMILIAR" at bounding box center [51, 86] width 60 height 5
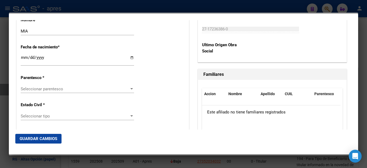
scroll to position [269, 0]
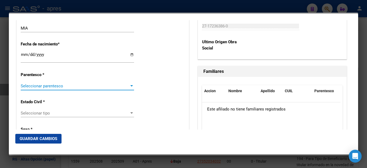
click at [45, 84] on span "Seleccionar parentesco" at bounding box center [75, 86] width 109 height 5
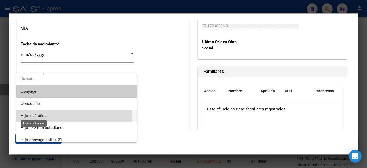
click at [42, 117] on span "Hijo < 21 años" at bounding box center [34, 115] width 26 height 5
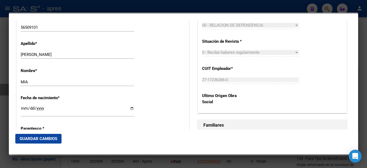
scroll to position [349, 0]
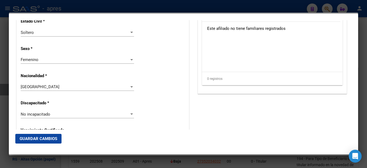
click at [48, 139] on span "Guardar Cambios" at bounding box center [39, 138] width 38 height 5
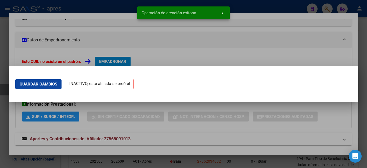
scroll to position [0, 0]
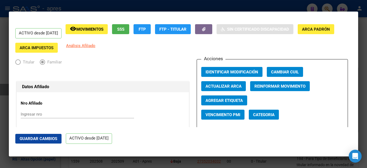
click at [189, 9] on div at bounding box center [183, 84] width 367 height 168
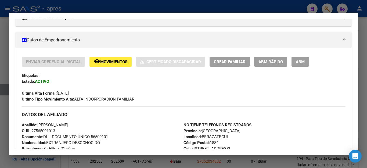
click at [295, 10] on div at bounding box center [183, 84] width 367 height 168
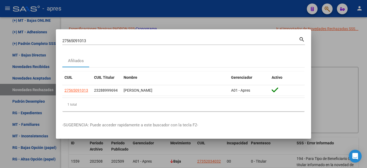
click at [328, 9] on div at bounding box center [183, 84] width 367 height 168
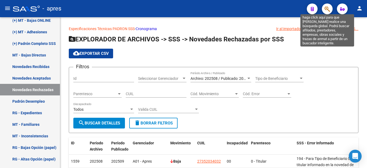
click at [327, 9] on icon "button" at bounding box center [327, 9] width 5 height 6
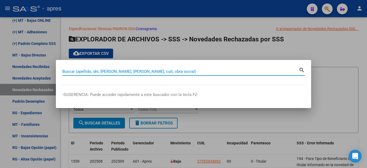
paste input "23288999694"
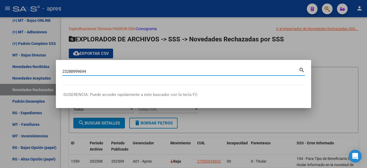
type input "23288999694"
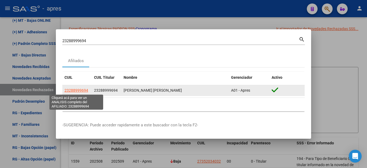
click at [78, 89] on span "23288999694" at bounding box center [77, 90] width 24 height 4
type textarea "23288999694"
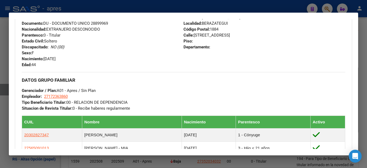
scroll to position [242, 0]
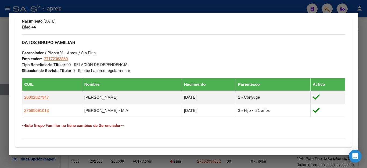
click at [246, 8] on div at bounding box center [183, 84] width 367 height 168
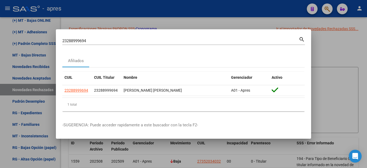
click at [254, 7] on div at bounding box center [183, 84] width 367 height 168
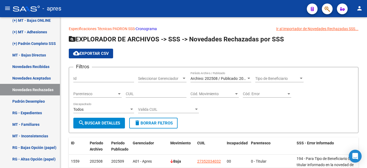
click at [274, 15] on mat-toolbar "menu - apres person" at bounding box center [183, 8] width 367 height 17
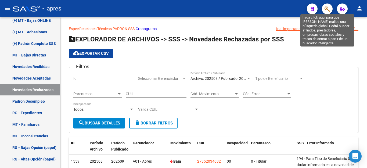
click at [327, 10] on icon "button" at bounding box center [327, 9] width 5 height 6
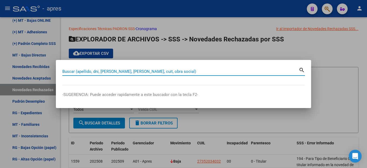
paste input "27370244494"
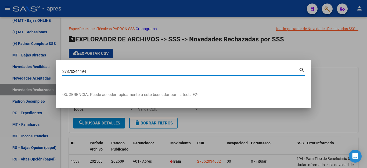
type input "27370244494"
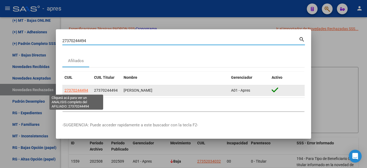
click at [73, 90] on span "27370244494" at bounding box center [77, 90] width 24 height 4
type textarea "27370244494"
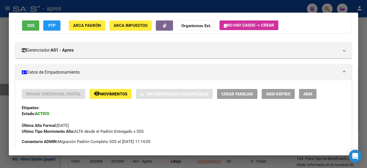
scroll to position [10, 0]
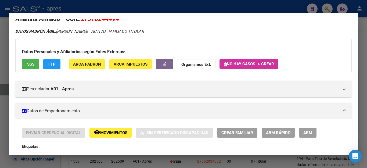
click at [214, 8] on div at bounding box center [183, 84] width 367 height 168
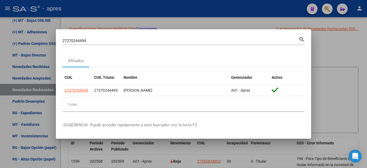
click at [177, 27] on div at bounding box center [183, 84] width 367 height 168
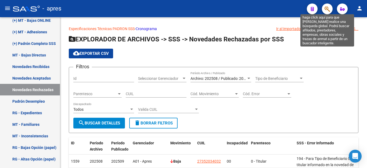
click at [329, 9] on icon "button" at bounding box center [327, 9] width 5 height 6
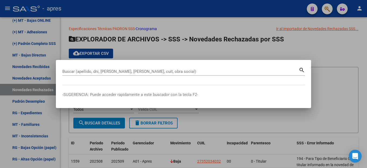
paste input "20319939033"
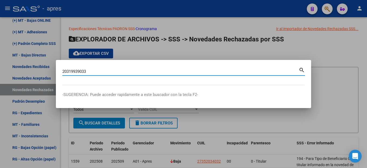
type input "20319939033"
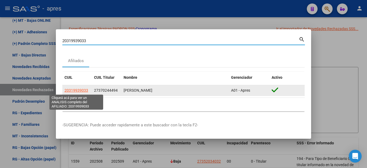
click at [76, 91] on span "20319939033" at bounding box center [77, 90] width 24 height 4
type textarea "20319939033"
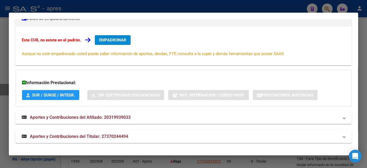
scroll to position [22, 0]
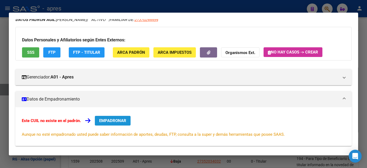
click at [114, 121] on span "EMPADRONAR" at bounding box center [112, 120] width 27 height 5
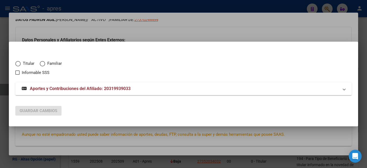
click at [42, 62] on span "Elija una opción" at bounding box center [42, 63] width 5 height 5
click at [42, 62] on input "Familiar" at bounding box center [42, 63] width 5 height 5
radio input "true"
checkbox input "true"
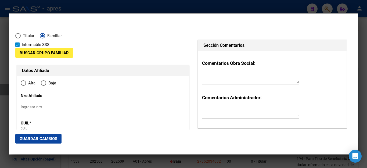
type input "20-31993903-3"
radio input "true"
click at [53, 48] on div "Informable SSS" at bounding box center [102, 44] width 175 height 6
click at [53, 51] on span "Buscar Grupo Familiar" at bounding box center [44, 53] width 49 height 5
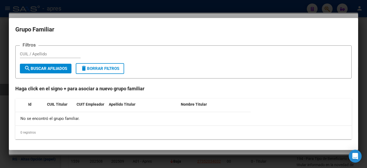
type input "31993903"
type input "[PERSON_NAME]"
type input "LAUTARO"
type input "[DATE]"
type input "EZPELETA OESTE"
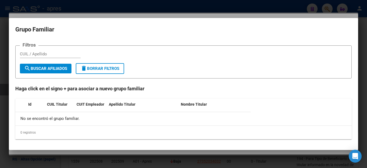
type input "1882"
type input "CONDARCO"
type input "4241"
paste input "27370244494"
type input "27370244494"
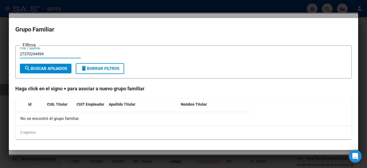
click at [59, 65] on button "search Buscar Afiliados" at bounding box center [46, 69] width 52 height 10
type input "EZPELETA OESTE"
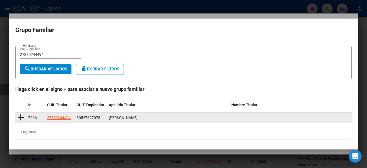
click at [21, 117] on icon at bounding box center [20, 118] width 7 height 8
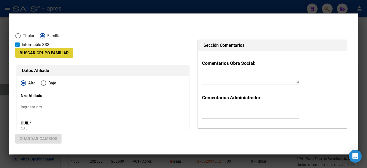
type input "30-52762707-5"
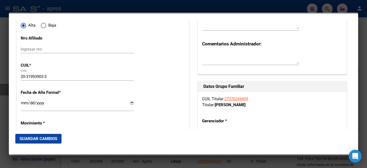
scroll to position [81, 0]
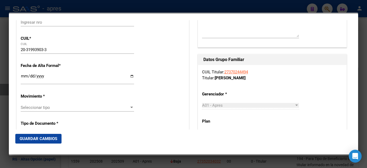
click at [21, 76] on input "Ingresar fecha" at bounding box center [77, 78] width 113 height 9
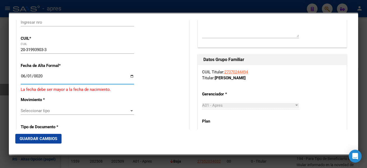
scroll to position [94, 0]
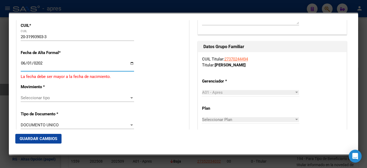
type input "[DATE]"
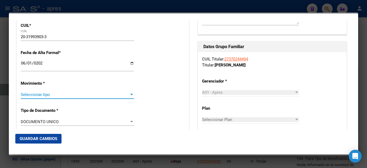
click at [34, 92] on span "Seleccionar tipo" at bounding box center [75, 94] width 109 height 5
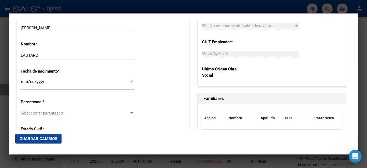
scroll to position [242, 0]
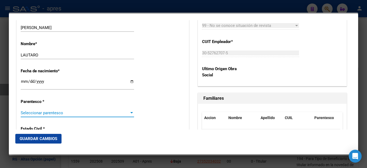
click at [44, 110] on span "Seleccionar parentesco" at bounding box center [75, 112] width 109 height 5
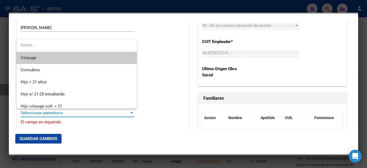
click at [48, 58] on span "Cónyuge" at bounding box center [77, 58] width 112 height 12
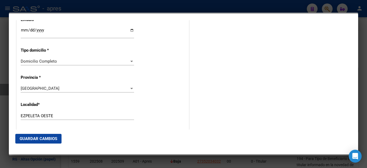
scroll to position [484, 0]
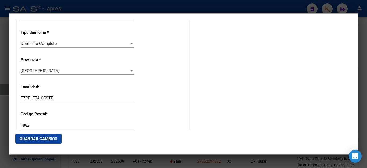
click at [44, 138] on span "Guardar Cambios" at bounding box center [39, 138] width 38 height 5
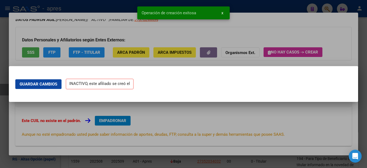
scroll to position [0, 0]
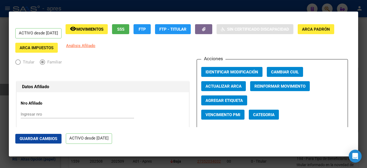
click at [111, 7] on div at bounding box center [183, 84] width 367 height 168
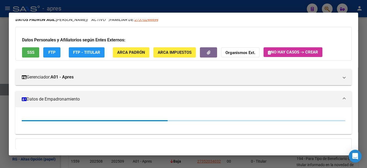
click at [138, 5] on div at bounding box center [183, 84] width 367 height 168
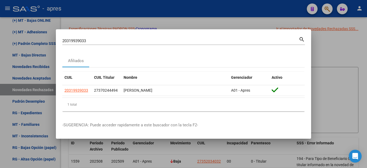
click at [138, 13] on div at bounding box center [183, 84] width 367 height 168
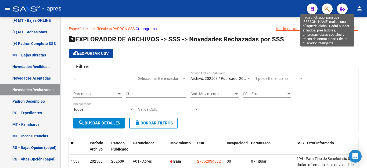
click at [327, 9] on icon "button" at bounding box center [327, 9] width 5 height 6
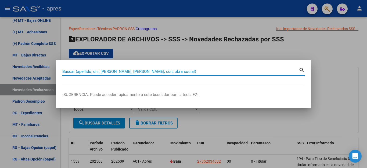
paste input "20319939033"
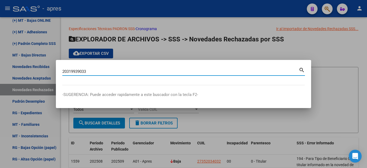
type input "20319939033"
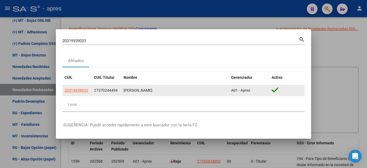
drag, startPoint x: 65, startPoint y: 91, endPoint x: 91, endPoint y: 90, distance: 26.6
click at [91, 90] on datatable-body-cell "20319939033" at bounding box center [77, 90] width 30 height 10
copy span "20319939033"
